Goal: Find specific page/section: Find specific page/section

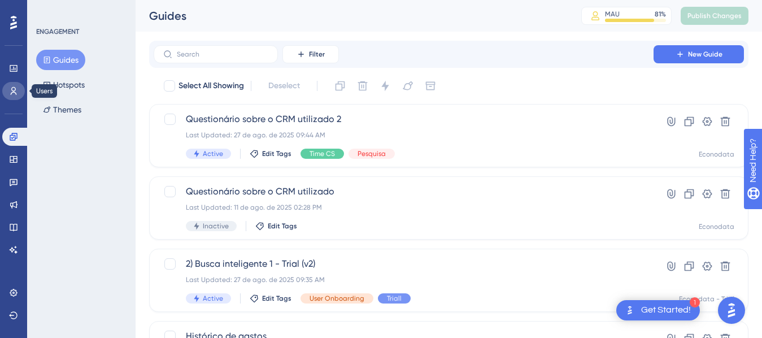
click at [13, 91] on icon at bounding box center [13, 90] width 9 height 9
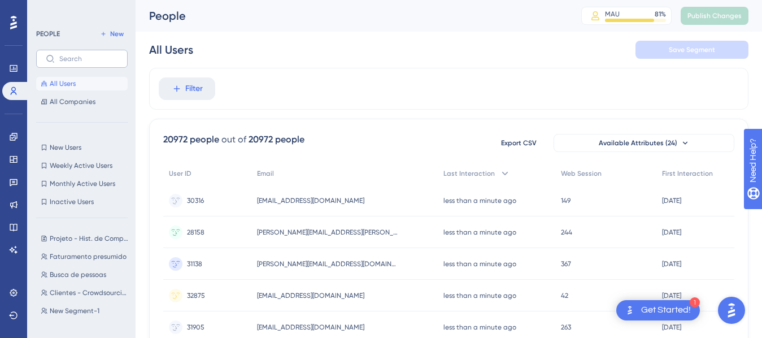
click at [97, 65] on label at bounding box center [81, 59] width 91 height 18
click at [97, 63] on input "text" at bounding box center [88, 59] width 59 height 8
paste input "[EMAIL_ADDRESS][DOMAIN_NAME]"
type input "[EMAIL_ADDRESS][DOMAIN_NAME]"
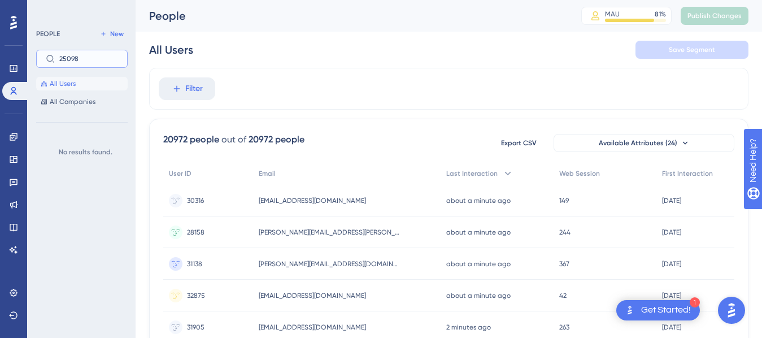
type input "25098"
